Goal: Find specific page/section: Find specific page/section

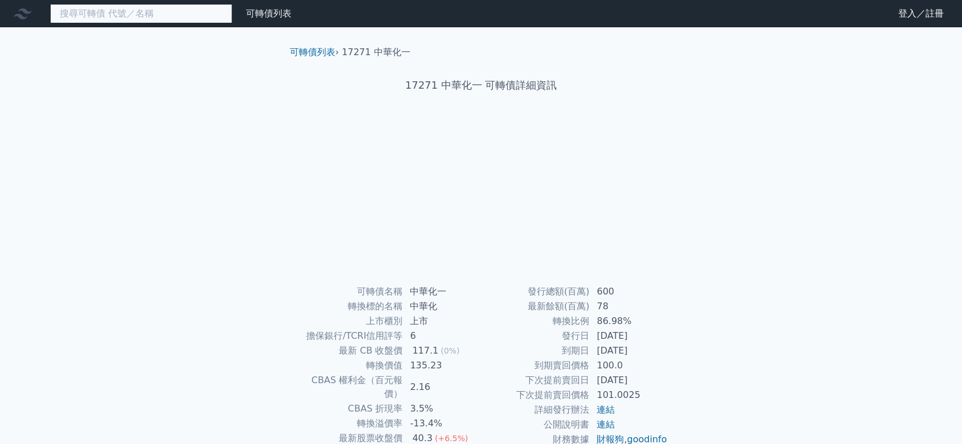
click at [101, 16] on input at bounding box center [141, 13] width 182 height 19
click at [101, 16] on input "4722" at bounding box center [141, 13] width 182 height 19
drag, startPoint x: 123, startPoint y: 13, endPoint x: 2, endPoint y: 11, distance: 121.8
click at [8, 13] on div "4722 可轉債列表 財務數據" at bounding box center [148, 13] width 296 height 19
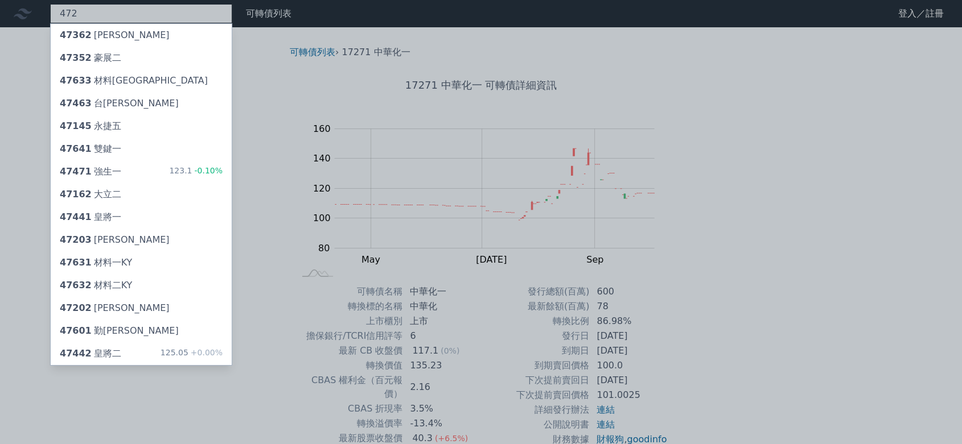
type input "4722"
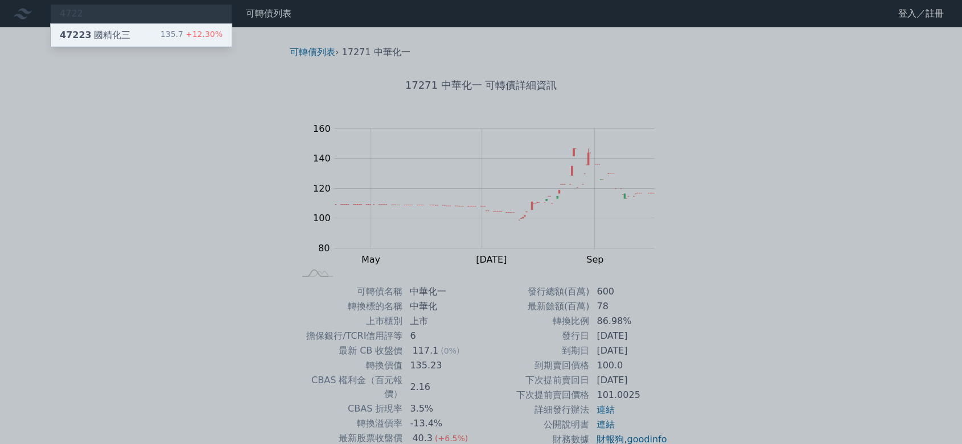
click at [94, 35] on div "47223 國精化三" at bounding box center [95, 35] width 71 height 14
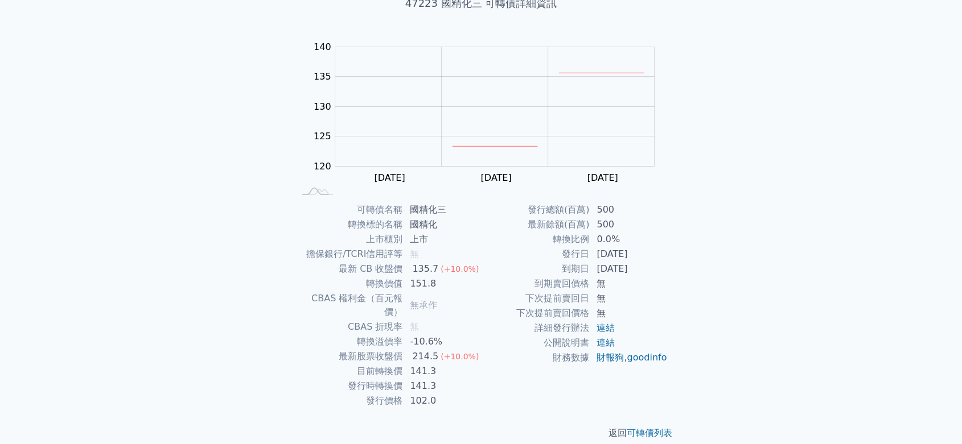
scroll to position [19, 0]
